Goal: Information Seeking & Learning: Learn about a topic

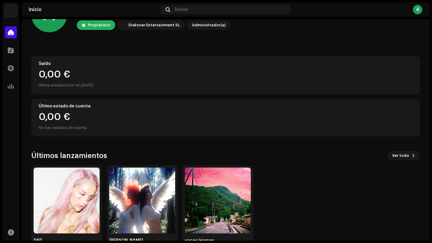
scroll to position [53, 0]
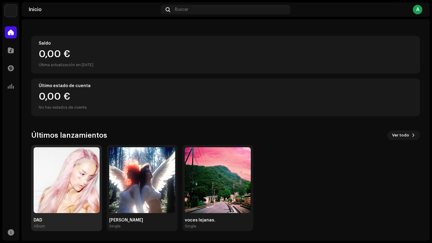
click at [74, 162] on img at bounding box center [67, 180] width 66 height 66
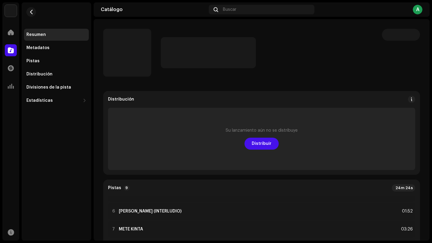
scroll to position [85, 0]
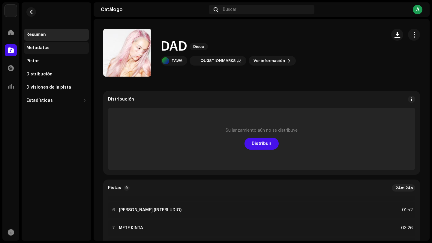
click at [53, 51] on div "Metadatos" at bounding box center [56, 48] width 65 height 12
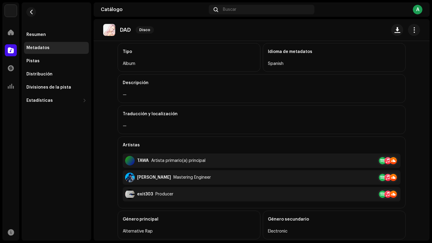
scroll to position [64, 0]
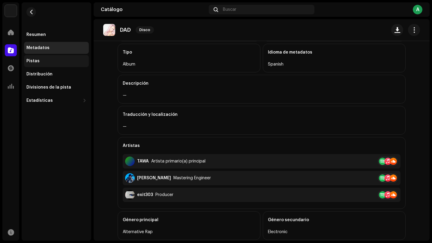
click at [61, 63] on div "Pistas" at bounding box center [56, 61] width 60 height 5
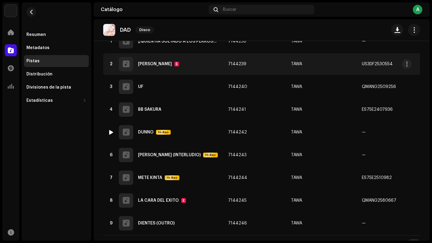
scroll to position [98, 0]
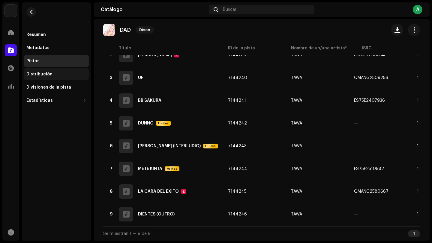
click at [64, 77] on div "Distribución" at bounding box center [56, 74] width 65 height 12
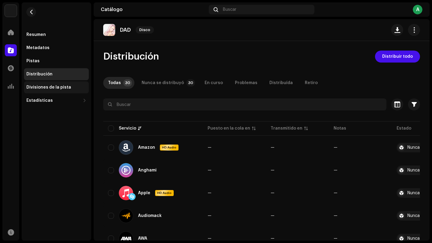
click at [49, 86] on div "Divisiones de la pista" at bounding box center [48, 87] width 45 height 5
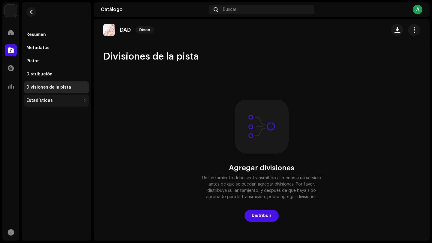
click at [52, 104] on div "Estadísticas" at bounding box center [56, 101] width 65 height 12
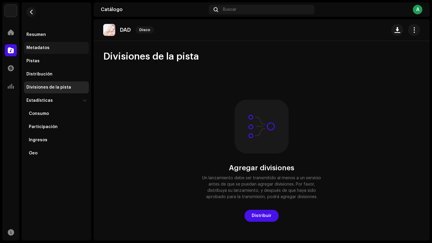
click at [46, 50] on div "Metadatos" at bounding box center [37, 48] width 23 height 5
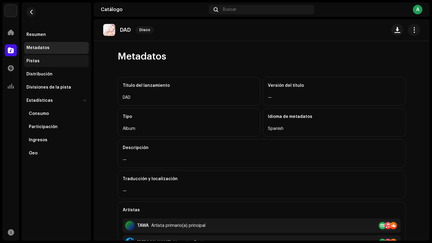
click at [45, 59] on div "Pistas" at bounding box center [56, 61] width 60 height 5
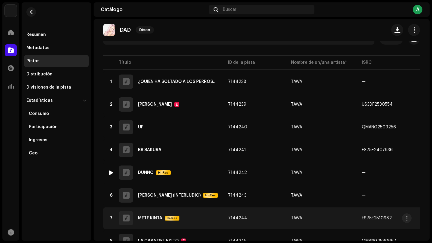
scroll to position [40, 0]
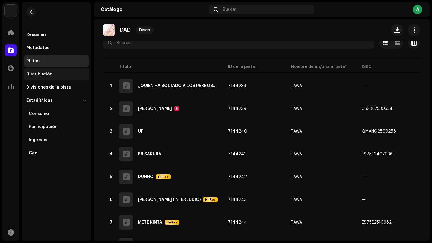
click at [43, 72] on div "Distribución" at bounding box center [56, 74] width 65 height 12
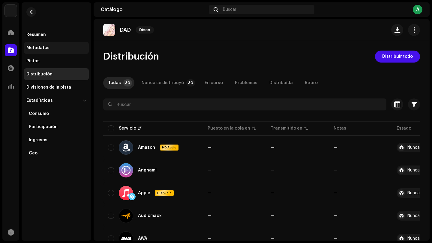
click at [43, 49] on div "Metadatos" at bounding box center [37, 48] width 23 height 5
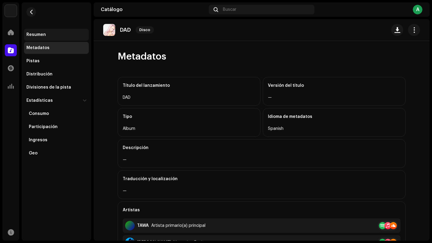
click at [47, 34] on div "Resumen" at bounding box center [56, 34] width 60 height 5
